Goal: Transaction & Acquisition: Purchase product/service

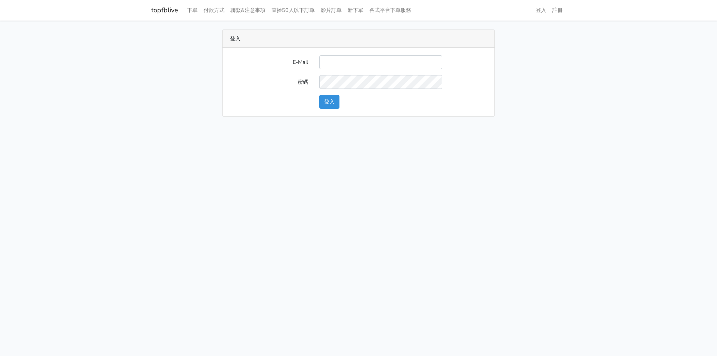
type input "kinho.leong@saikim.com.my"
click at [321, 102] on button "登入" at bounding box center [329, 102] width 20 height 14
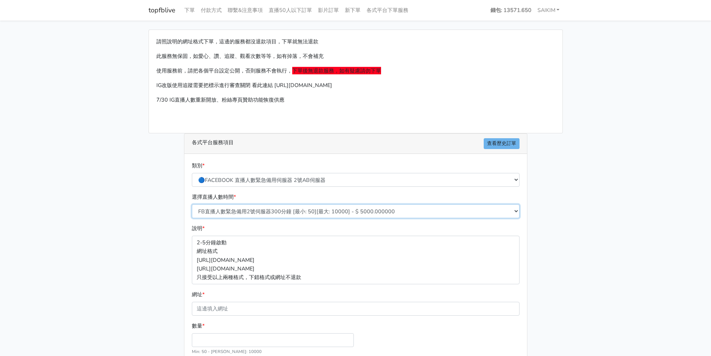
click at [293, 210] on select "FB直播人數緊急備用2號伺服器300分鐘 [最小: 50][最大: 10000] - $ 5000.000000 FB直播人數緊急備用2號伺服器60分鐘 [最…" at bounding box center [356, 211] width 328 height 14
select select "576"
click at [192, 204] on select "FB直播人數緊急備用2號伺服器300分鐘 [最小: 50][最大: 10000] - $ 5000.000000 FB直播人數緊急備用2號伺服器60分鐘 [最…" at bounding box center [356, 211] width 328 height 14
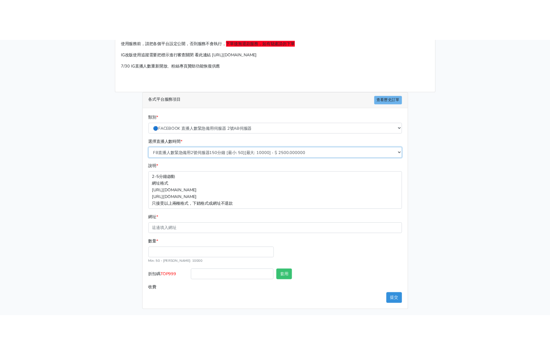
scroll to position [67, 0]
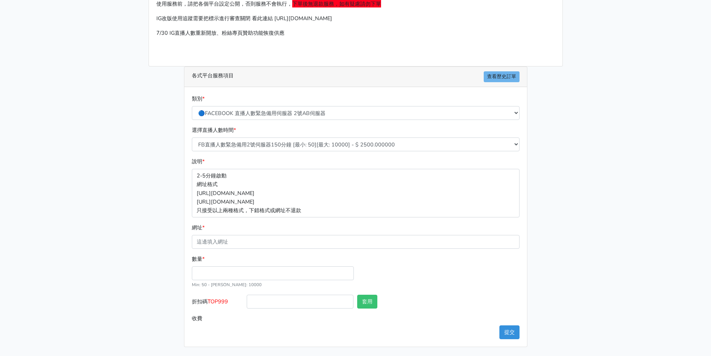
drag, startPoint x: 231, startPoint y: 299, endPoint x: 212, endPoint y: 301, distance: 19.1
click at [226, 299] on label "折扣碼 TOP999" at bounding box center [217, 303] width 55 height 17
click at [210, 299] on span "TOP999" at bounding box center [218, 301] width 21 height 7
click at [245, 300] on div at bounding box center [300, 303] width 111 height 17
drag, startPoint x: 234, startPoint y: 299, endPoint x: 209, endPoint y: 301, distance: 25.8
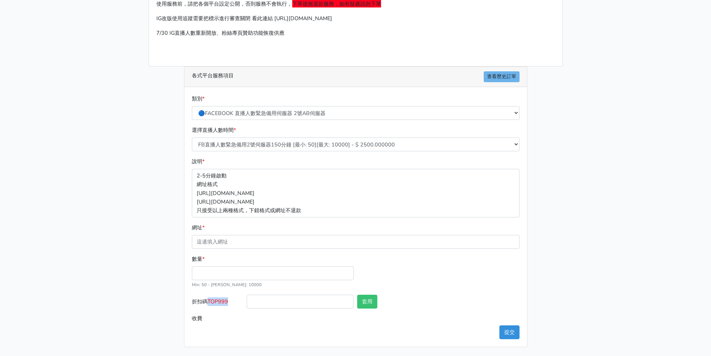
click at [209, 301] on label "折扣碼 TOP999" at bounding box center [217, 303] width 55 height 17
copy span "TOP999"
click at [259, 304] on input "折扣碼 TOP999" at bounding box center [300, 302] width 107 height 14
paste input "TOP999"
click at [263, 302] on input "TOP9456" at bounding box center [300, 302] width 107 height 14
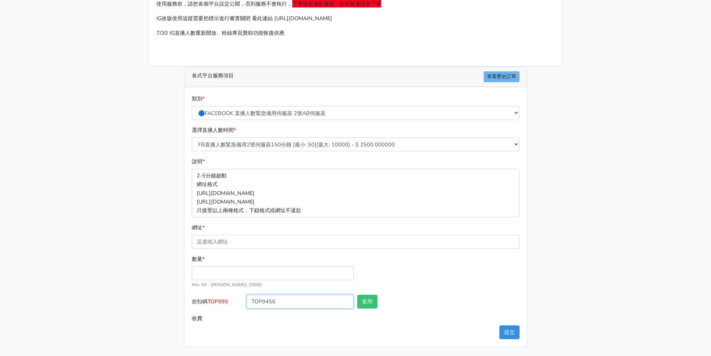
click at [266, 302] on input "TOP9456" at bounding box center [300, 302] width 107 height 14
type input "TOP456"
click at [375, 302] on button "套用" at bounding box center [367, 302] width 20 height 14
type input "套用成功"
click at [261, 274] on input "數量 *" at bounding box center [273, 273] width 162 height 14
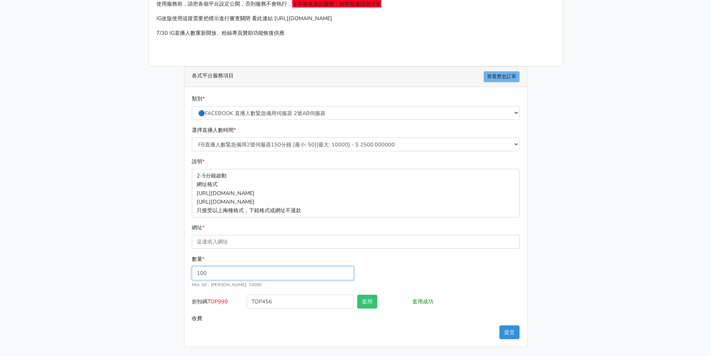
type input "100"
type input "240.000"
click at [410, 271] on div "數量 * 100 Min: 50 - [PERSON_NAME]: 10000" at bounding box center [356, 275] width 332 height 40
click at [290, 237] on input "網址 *" at bounding box center [356, 242] width 328 height 14
click at [395, 260] on div "數量 * 100 Min: 50 - [PERSON_NAME]: 10000" at bounding box center [356, 275] width 332 height 40
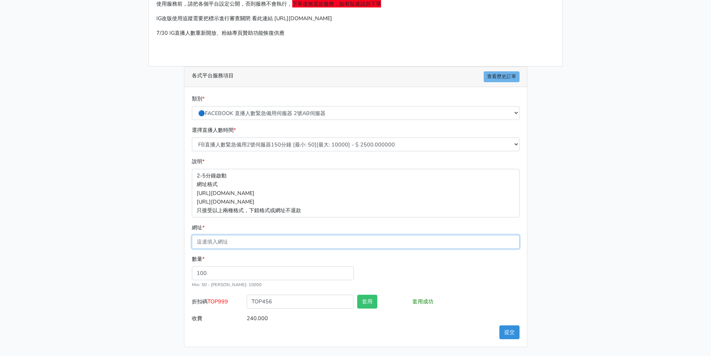
click at [306, 241] on input "網址 *" at bounding box center [356, 242] width 328 height 14
click at [405, 267] on div "數量 * 100 Min: 50 - [PERSON_NAME]: 10000" at bounding box center [356, 275] width 332 height 40
click at [167, 134] on div "請照說明的網址格式下單，這邊的服務都沒退款項目，下單就無法退款 此服務無保固，如愛心、讚、追蹤、觀看次數等等，如有掉落，不會補充 使用服務前，請把各個平台設定…" at bounding box center [356, 155] width 426 height 384
click at [183, 82] on div "各式平台服務項目 查看歷史訂單 類別 * 🔵FACEBOOK 直播人數緊急備用伺服器 2號AB伺服器 🔵FACEBOOK 網軍專用貼文留言 安全保密 🔵9/3…" at bounding box center [355, 206] width 355 height 280
drag, startPoint x: 187, startPoint y: 110, endPoint x: 188, endPoint y: 105, distance: 5.1
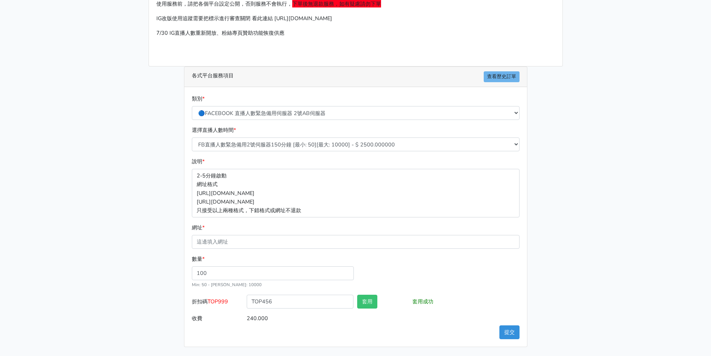
click at [187, 110] on div "類別 * 🔵FACEBOOK 直播人數緊急備用伺服器 2號AB伺服器 🔵FACEBOOK 網軍專用貼文留言 安全保密 🔵9/30 FACEBOOK 直播人數緩…" at bounding box center [355, 216] width 343 height 259
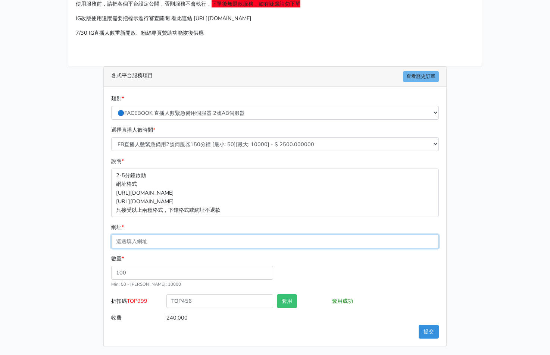
click at [151, 243] on input "網址 *" at bounding box center [275, 242] width 328 height 14
paste input "[URL][DOMAIN_NAME]"
type input "[URL][DOMAIN_NAME]"
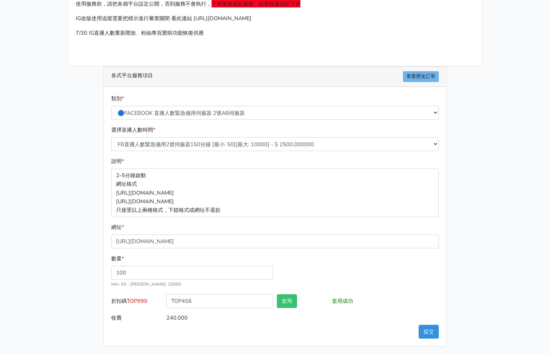
click at [327, 285] on div "數量 * 100 Min: 50 - [PERSON_NAME]: 10000" at bounding box center [275, 275] width 332 height 40
click at [297, 302] on button "套用" at bounding box center [287, 302] width 20 height 14
click at [432, 331] on button "提交" at bounding box center [429, 332] width 20 height 14
